Goal: Transaction & Acquisition: Purchase product/service

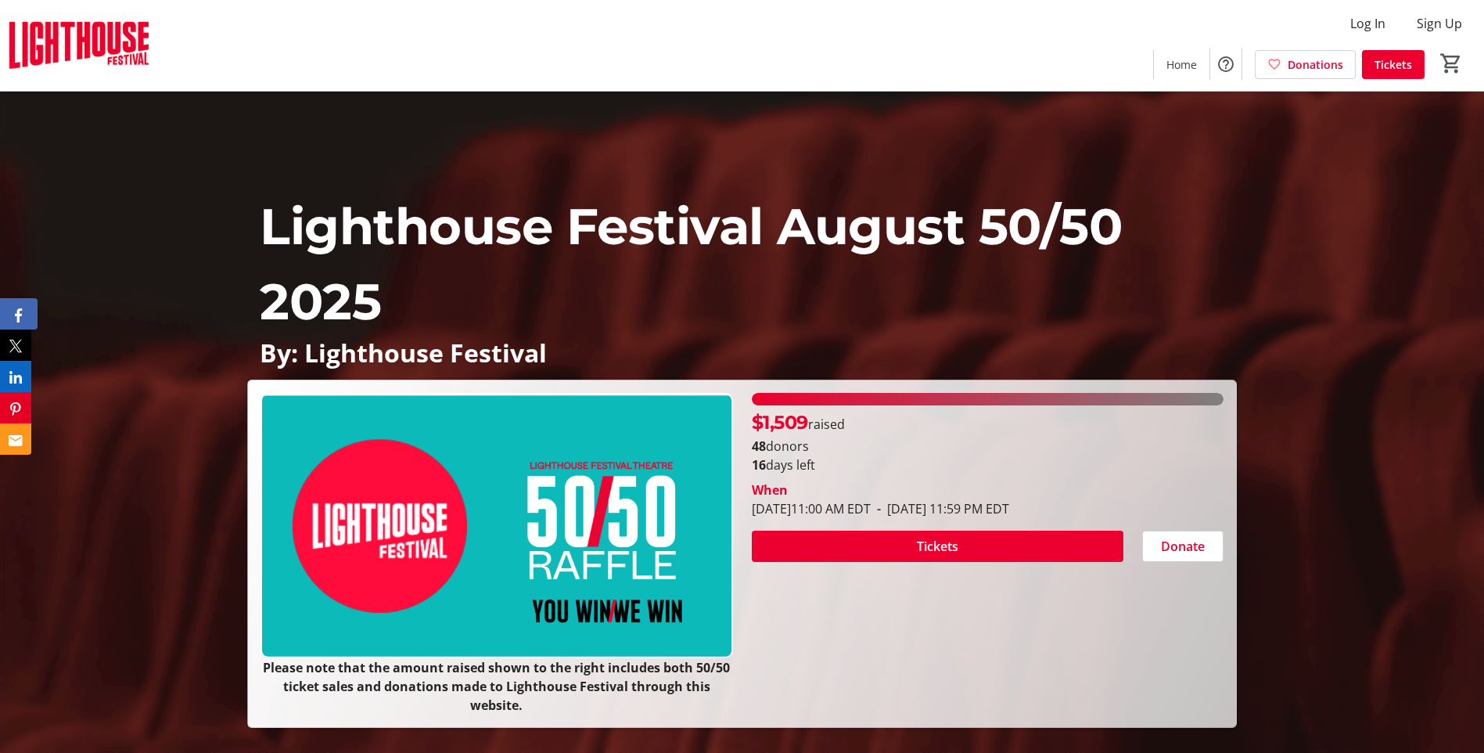
click at [18, 305] on tr-social-icon "Facebook" at bounding box center [18, 313] width 7 height 17
click at [1405, 61] on span "Tickets" at bounding box center [1394, 64] width 38 height 16
click at [1197, 71] on span "Home" at bounding box center [1182, 64] width 31 height 16
click at [1185, 67] on span "Home" at bounding box center [1182, 64] width 31 height 16
click at [1185, 65] on span "Home" at bounding box center [1182, 64] width 31 height 16
